Goal: Check status

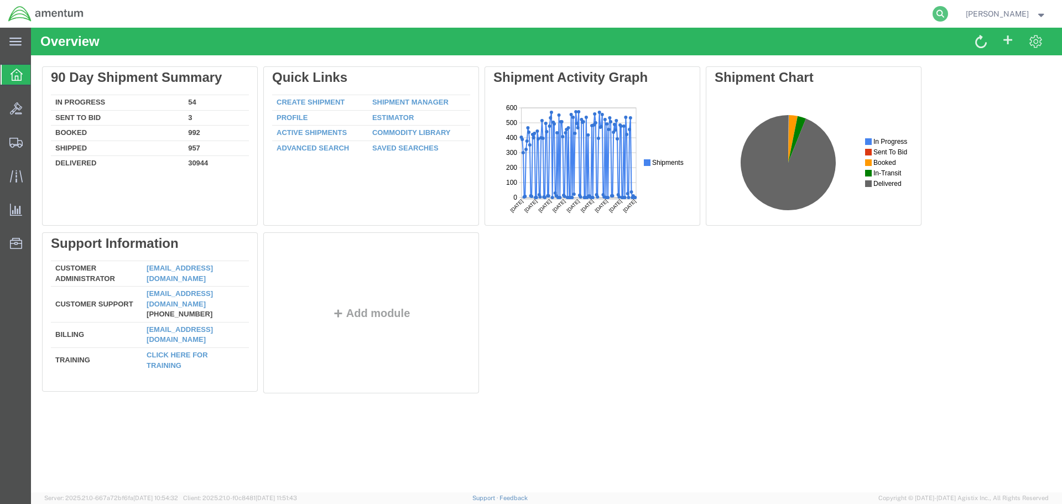
click at [948, 11] on icon at bounding box center [940, 13] width 15 height 15
paste input "3204988150"
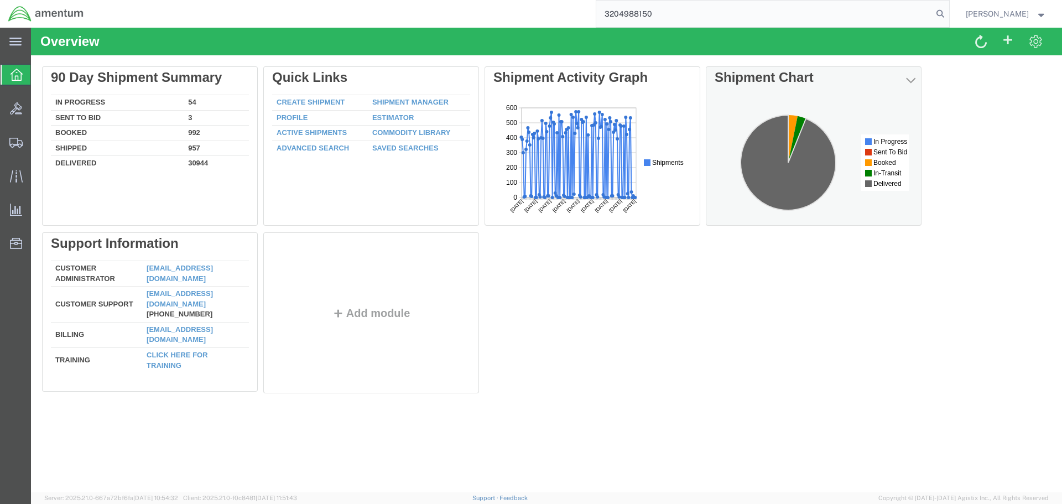
type input "3204988150"
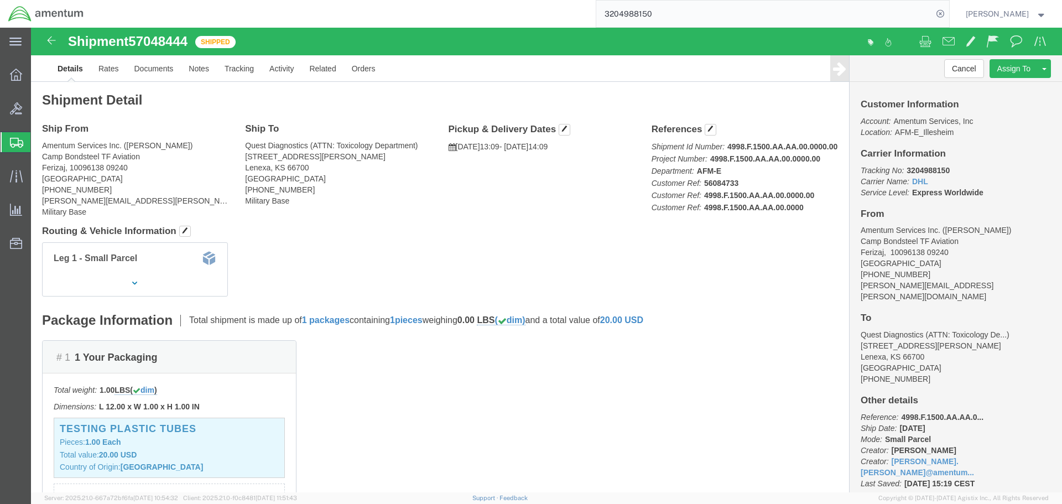
scroll to position [3, 0]
click div "Customer Information Account: Amentum Services, Inc Location: AFM-E_Illesheim C…"
click div "Leg 1 - Small Parcel"
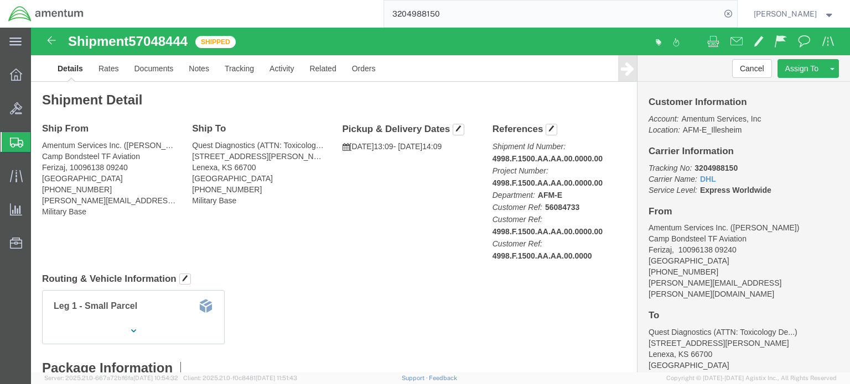
scroll to position [221, 0]
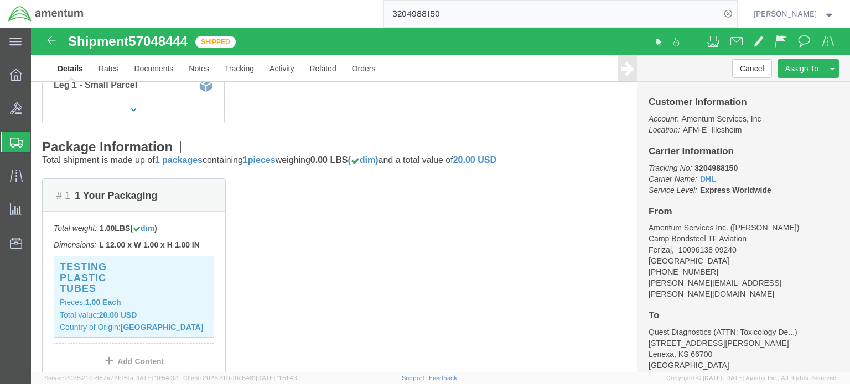
click div "# 1 1 Your Packaging Total weight: 1.00 LBS ( dim ) Dimensions: L 12.00 x W 1.0…"
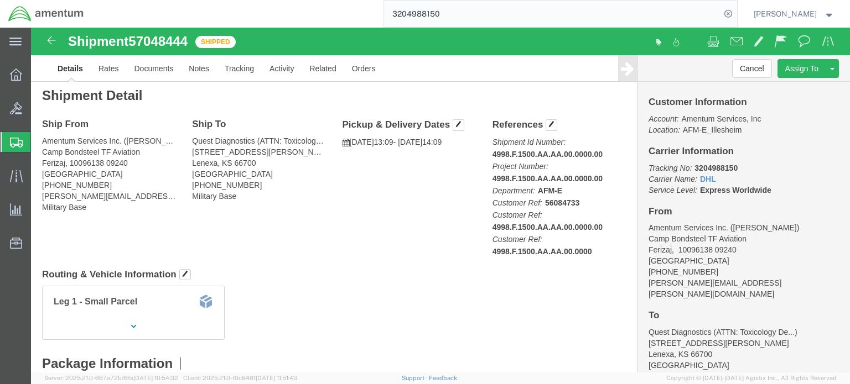
scroll to position [0, 0]
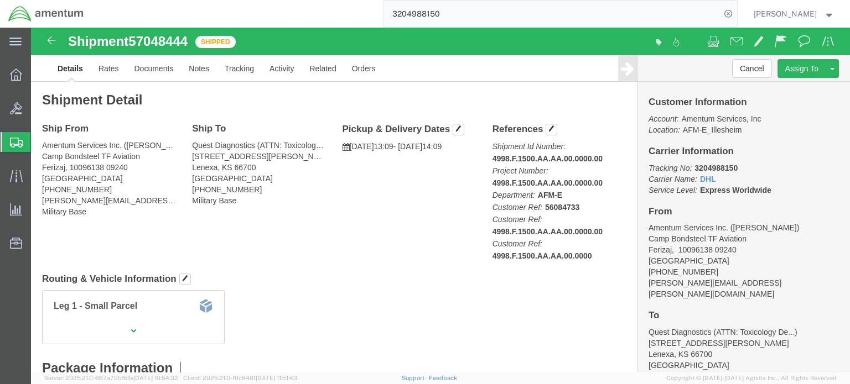
click div "Leg 1 - Small Parcel"
click div "Shipment Detail Ship From Amentum Services Inc. ([PERSON_NAME]) Camp [PERSON_NA…"
